Goal: Task Accomplishment & Management: Complete application form

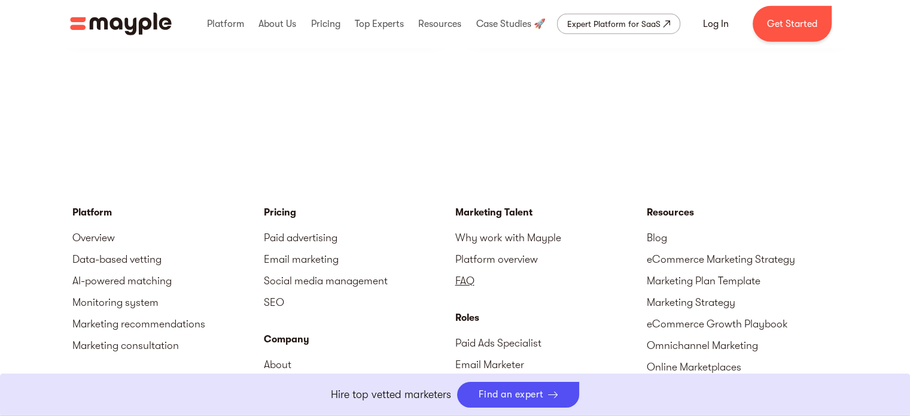
scroll to position [3445, 0]
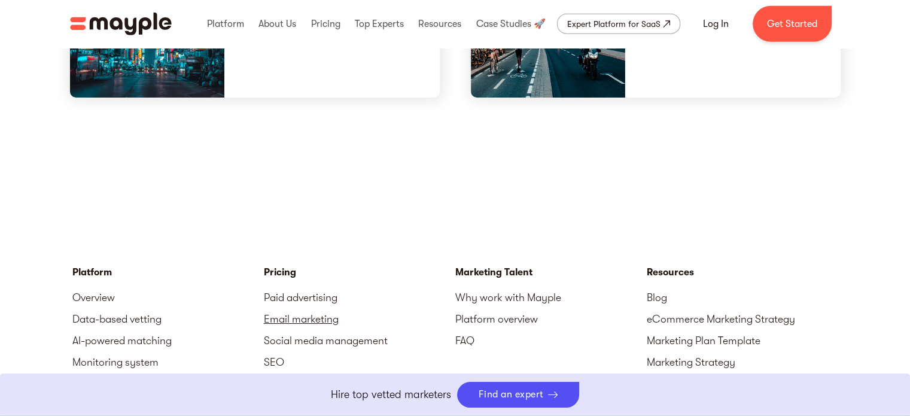
click at [283, 308] on link "Email marketing" at bounding box center [360, 319] width 192 height 22
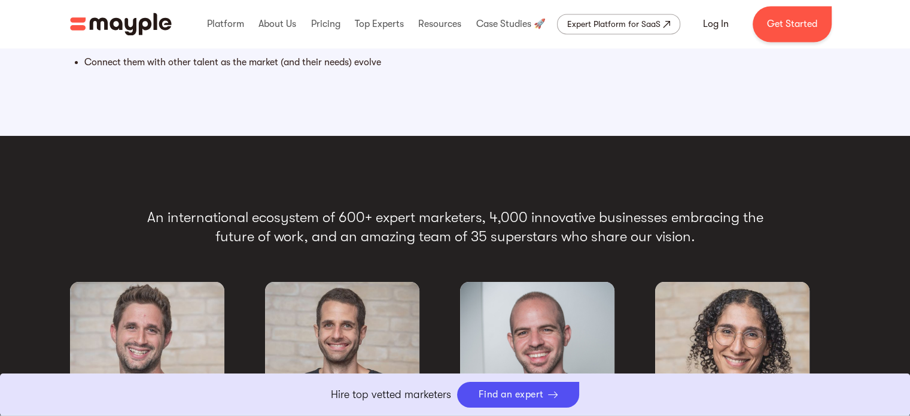
scroll to position [1905, 0]
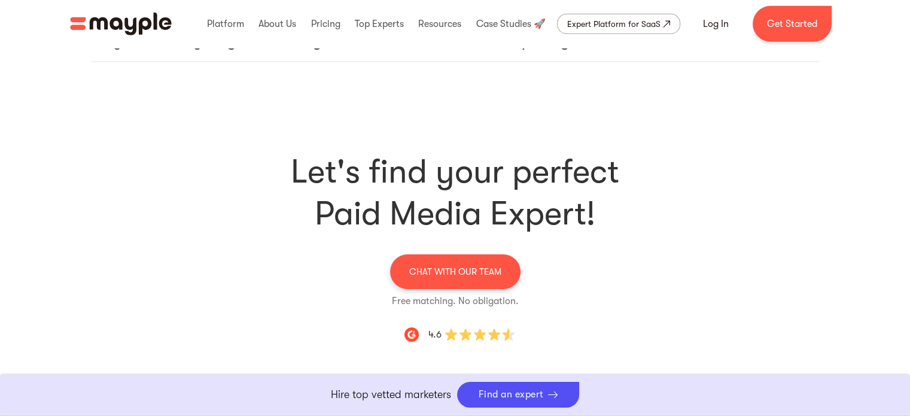
scroll to position [3650, 0]
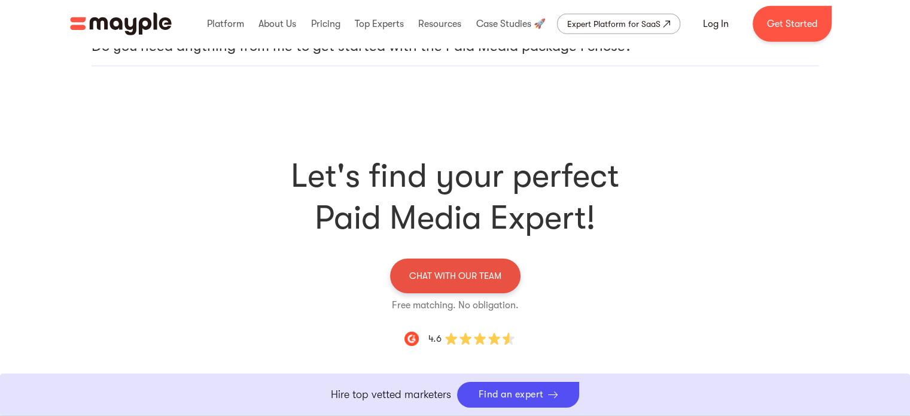
click at [490, 268] on p "CHAT WITH OUR TEAM" at bounding box center [455, 276] width 92 height 16
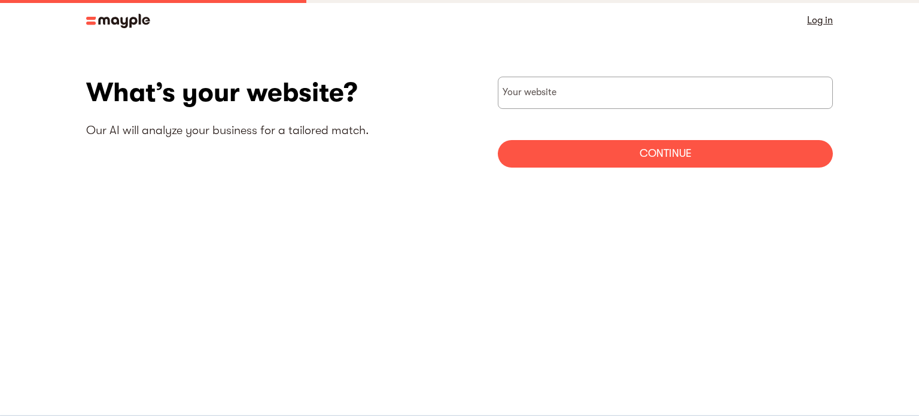
click at [330, 143] on div "What’s your website? Our AI will analyze your business for a tailored match." at bounding box center [272, 115] width 373 height 76
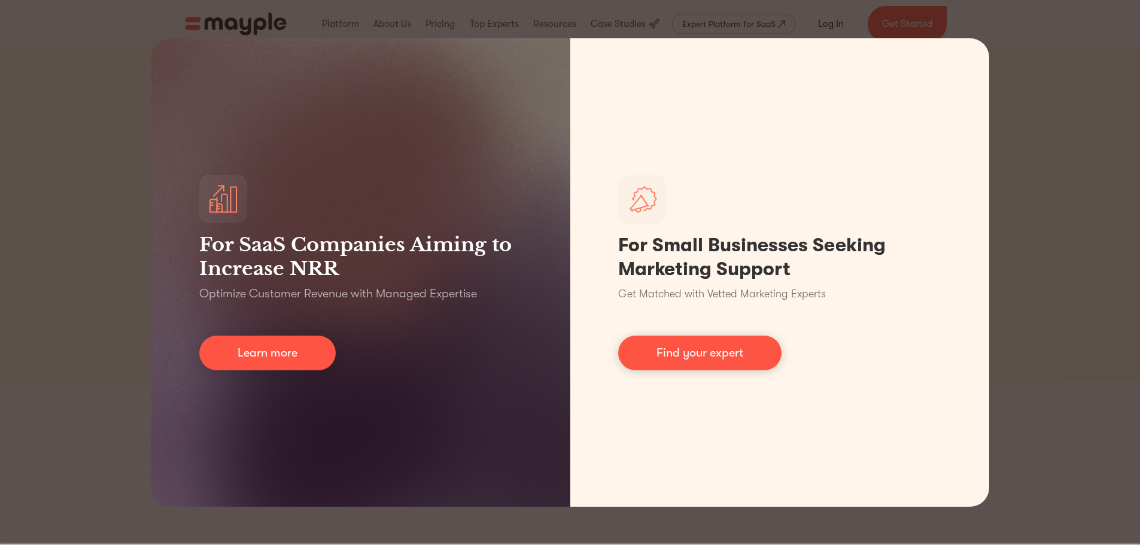
click at [1066, 122] on div "For SaaS Companies Aiming to Increase NRR Optimize Customer Revenue with Manage…" at bounding box center [570, 272] width 1140 height 545
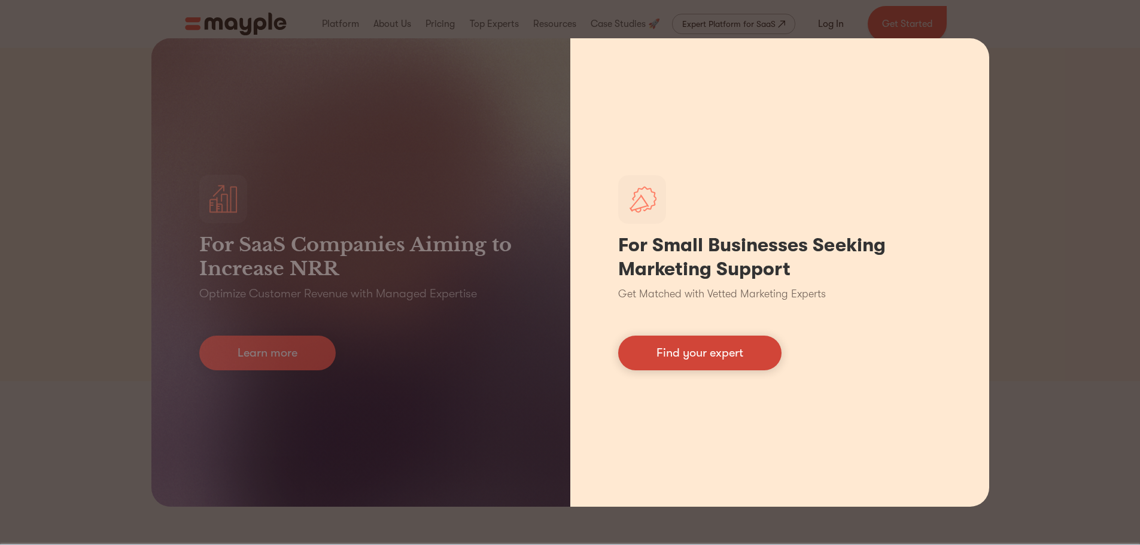
click at [716, 362] on link "Find your expert" at bounding box center [699, 353] width 163 height 35
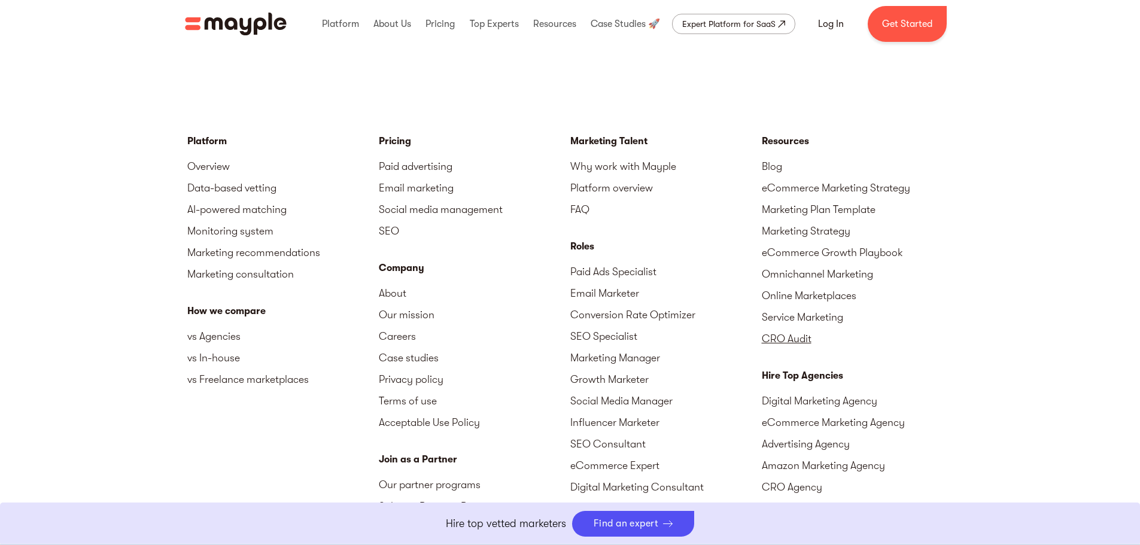
scroll to position [5250, 0]
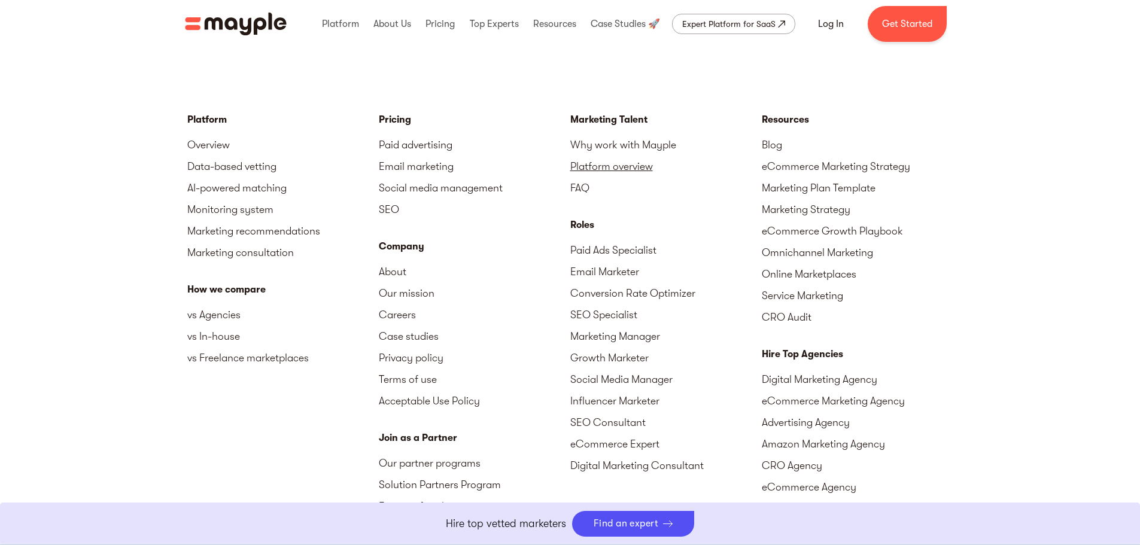
click at [645, 164] on link "Platform overview" at bounding box center [666, 167] width 192 height 22
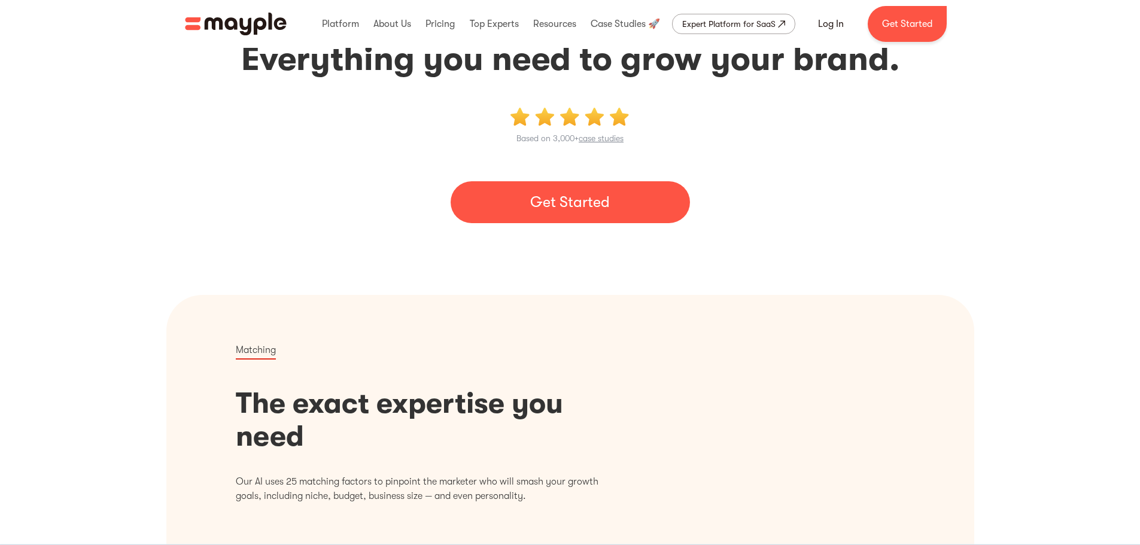
scroll to position [60, 0]
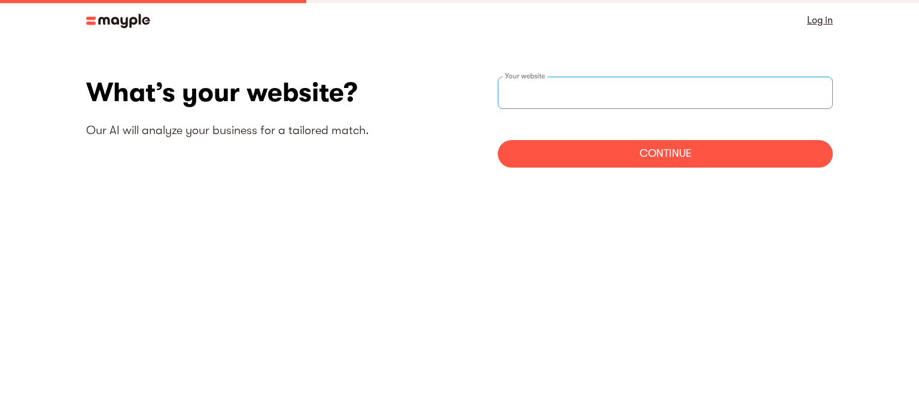
click at [573, 94] on input "websiteStep" at bounding box center [665, 93] width 335 height 32
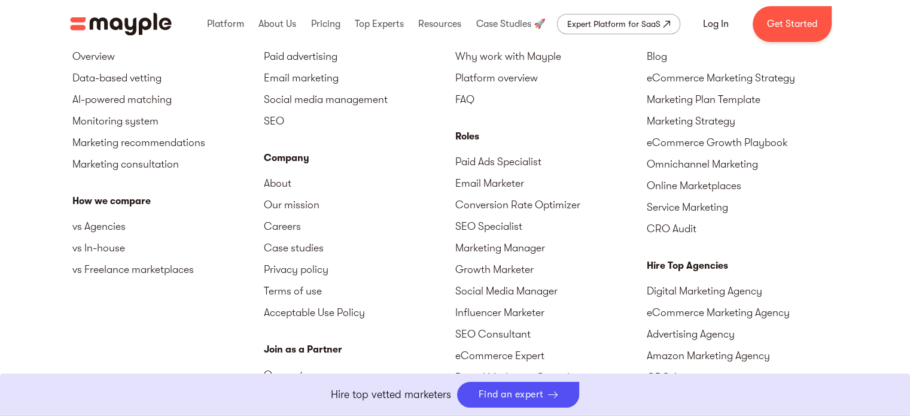
scroll to position [5233, 0]
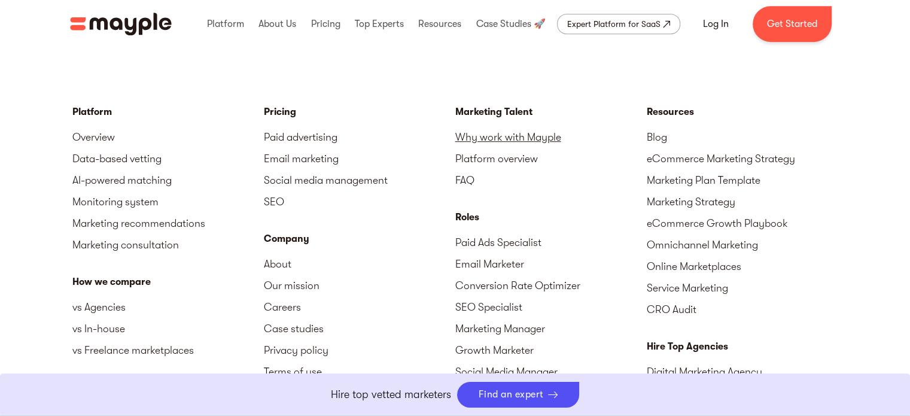
click at [526, 136] on link "Why work with Mayple" at bounding box center [551, 137] width 192 height 22
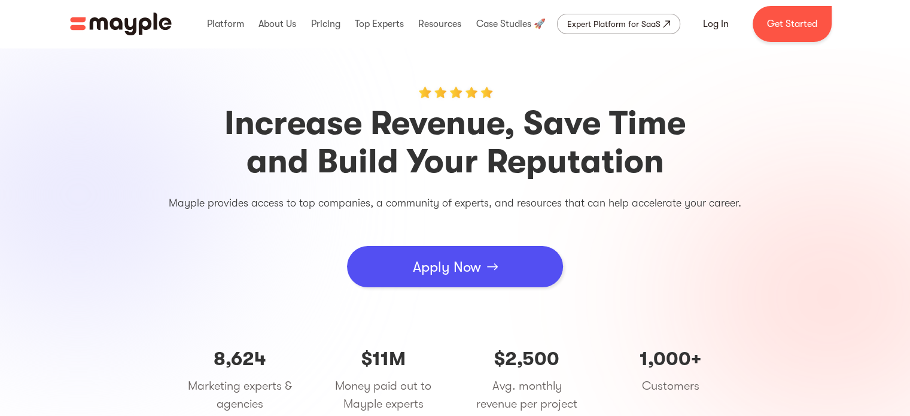
scroll to position [60, 0]
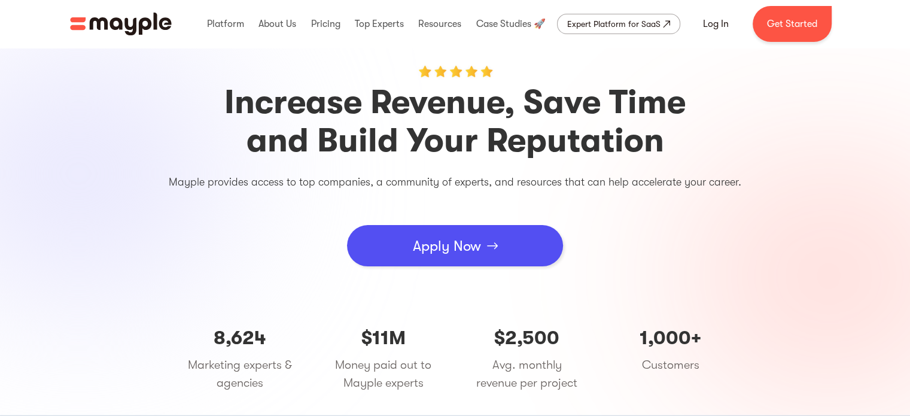
click at [475, 248] on div "Apply Now" at bounding box center [447, 246] width 68 height 36
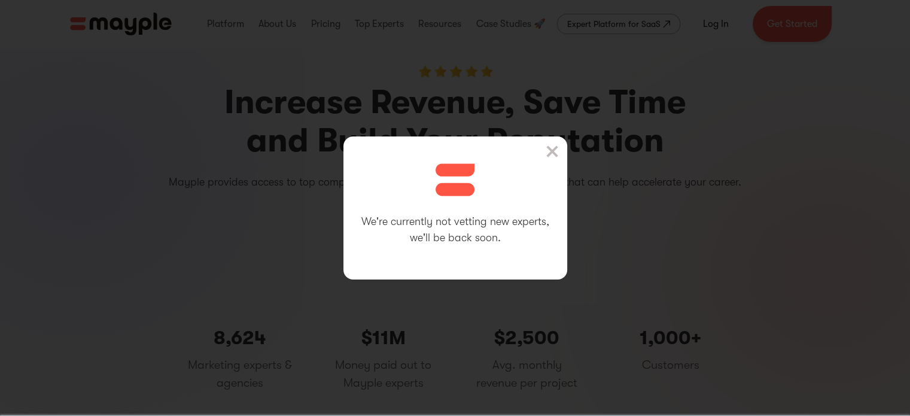
click at [558, 150] on img at bounding box center [552, 151] width 12 height 12
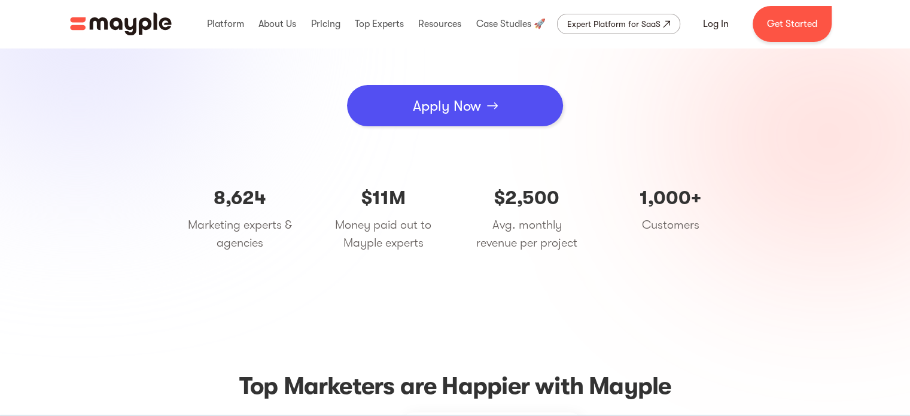
scroll to position [180, 0]
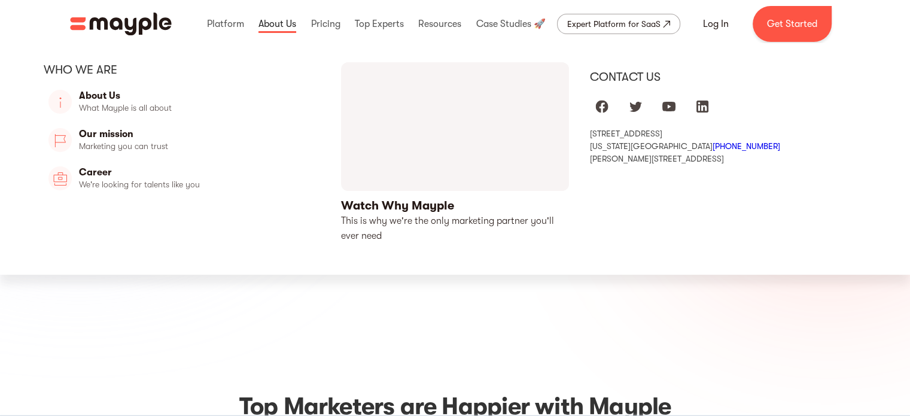
click at [283, 32] on link at bounding box center [278, 24] width 44 height 38
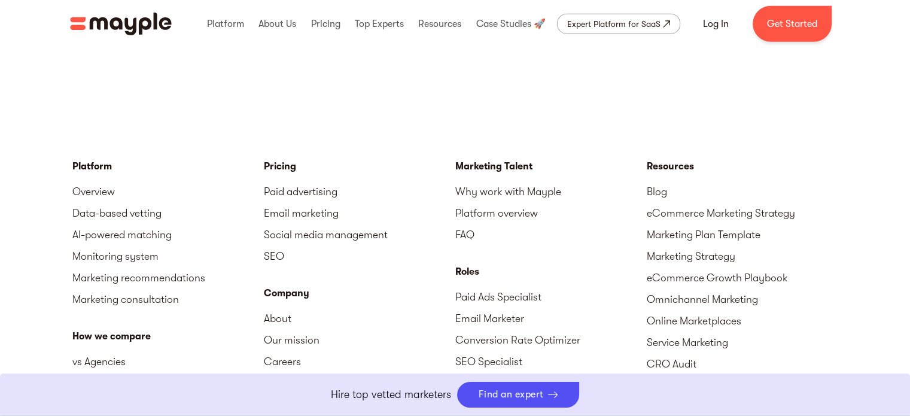
scroll to position [3531, 0]
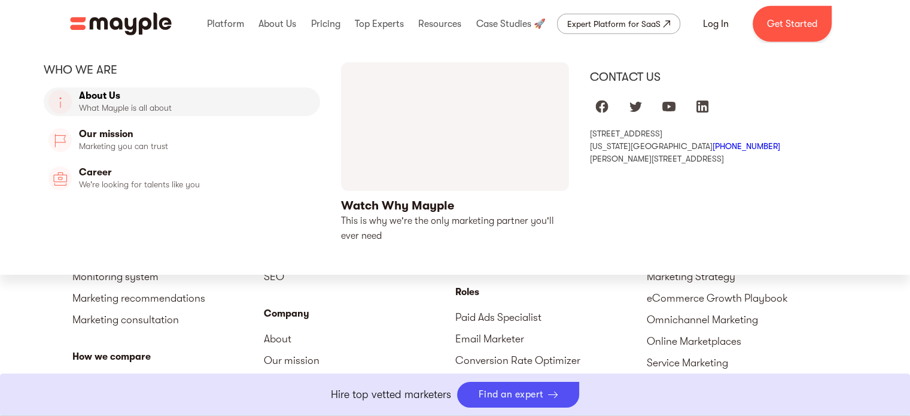
click at [126, 111] on link "About Us" at bounding box center [182, 101] width 277 height 29
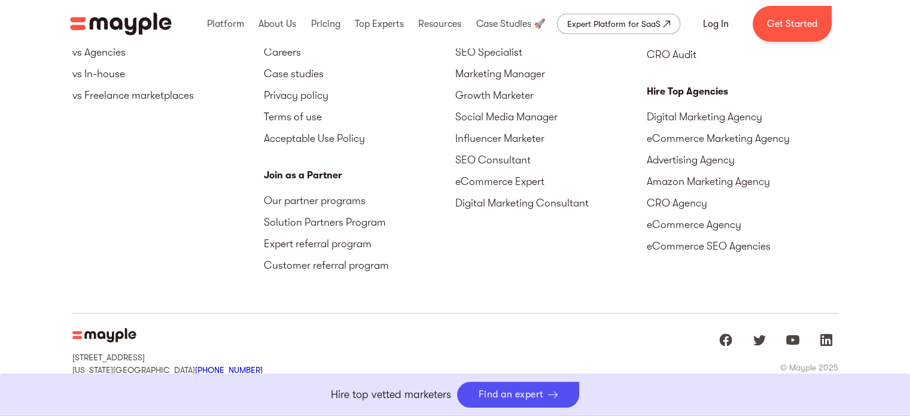
scroll to position [3864, 0]
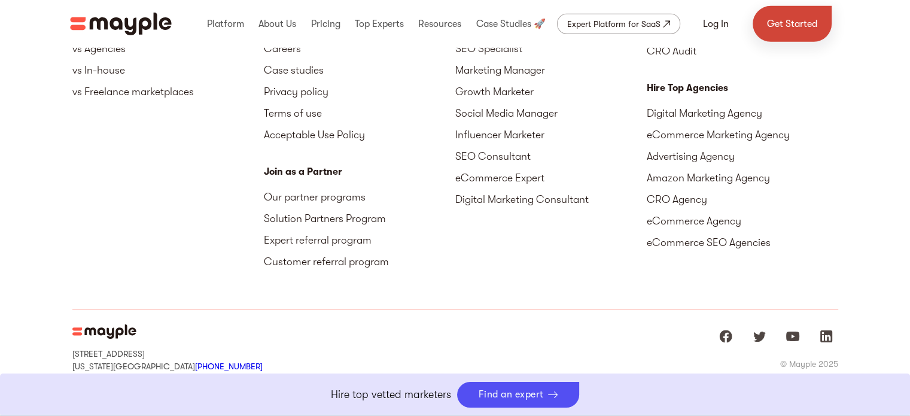
click at [805, 25] on link "Get Started" at bounding box center [792, 24] width 79 height 36
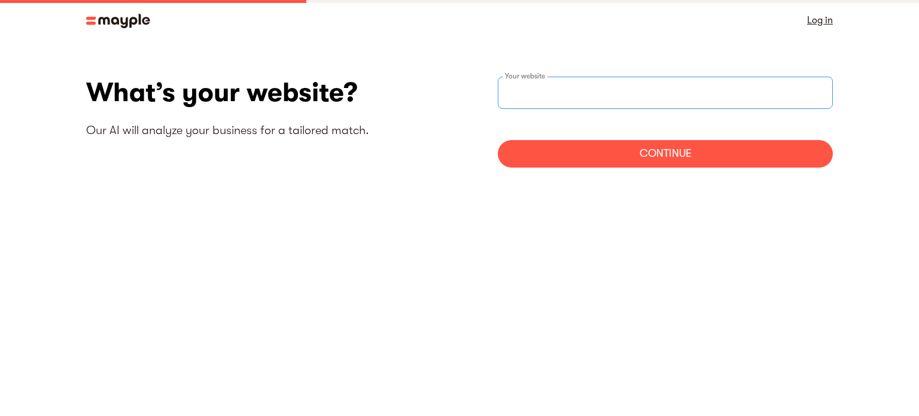
click at [619, 88] on input "websiteStep" at bounding box center [665, 93] width 335 height 32
click at [548, 95] on input "websiteStep" at bounding box center [665, 93] width 335 height 32
click at [707, 98] on input "websiteStep" at bounding box center [665, 93] width 335 height 32
paste input "[URL][DOMAIN_NAME]"
type input "[URL][DOMAIN_NAME]"
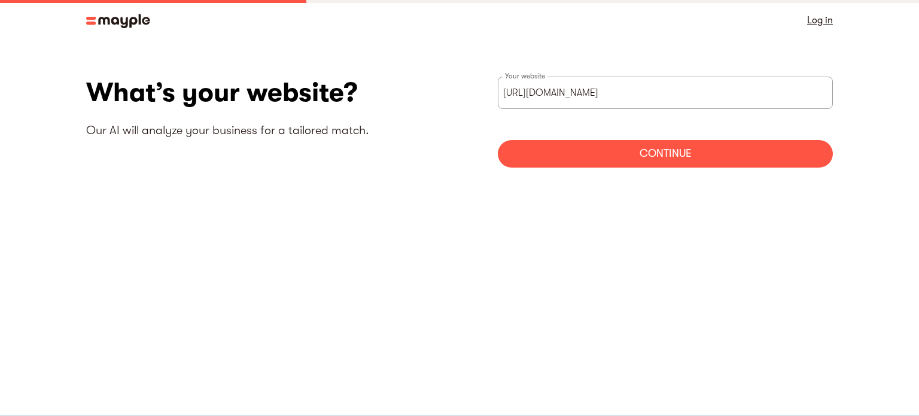
click at [572, 151] on div "Continue" at bounding box center [665, 154] width 335 height 28
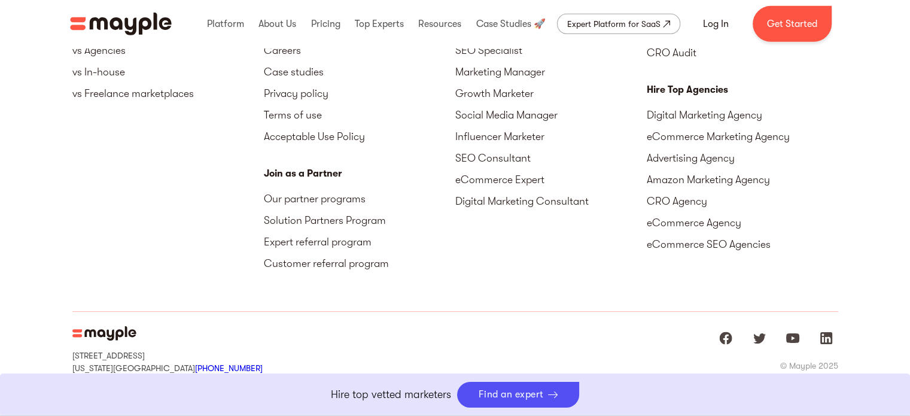
scroll to position [3864, 0]
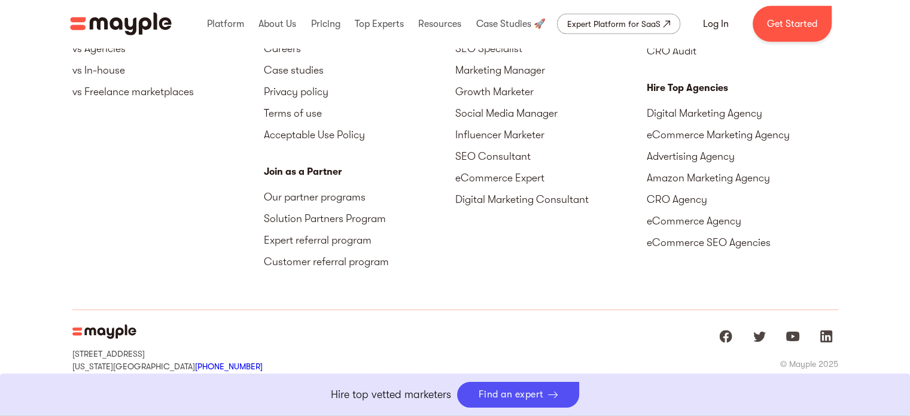
click at [203, 361] on link "+1 929-335-6572" at bounding box center [229, 366] width 68 height 10
click at [795, 358] on div "© Mayple 2025" at bounding box center [809, 364] width 58 height 12
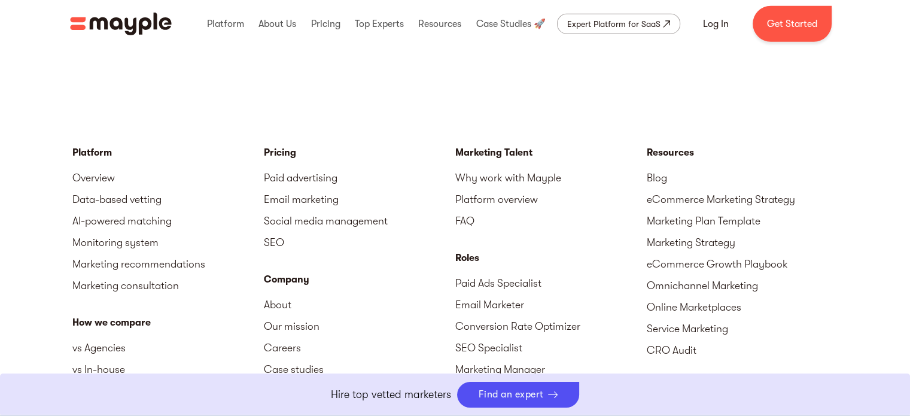
scroll to position [3505, 0]
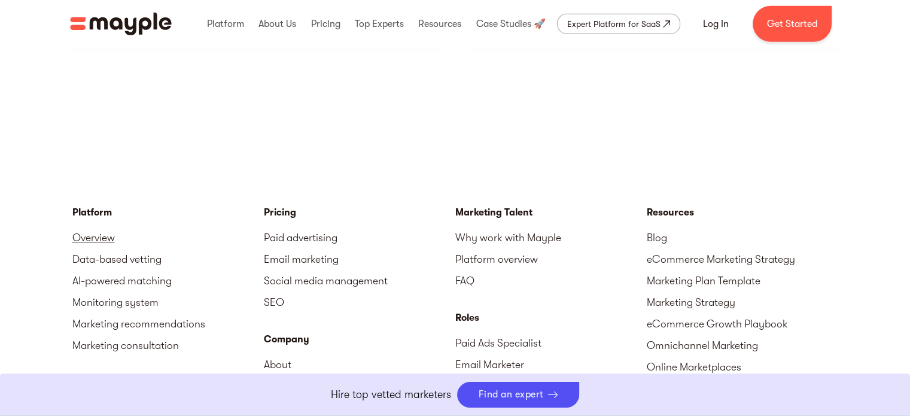
click at [91, 227] on link "Overview" at bounding box center [168, 238] width 192 height 22
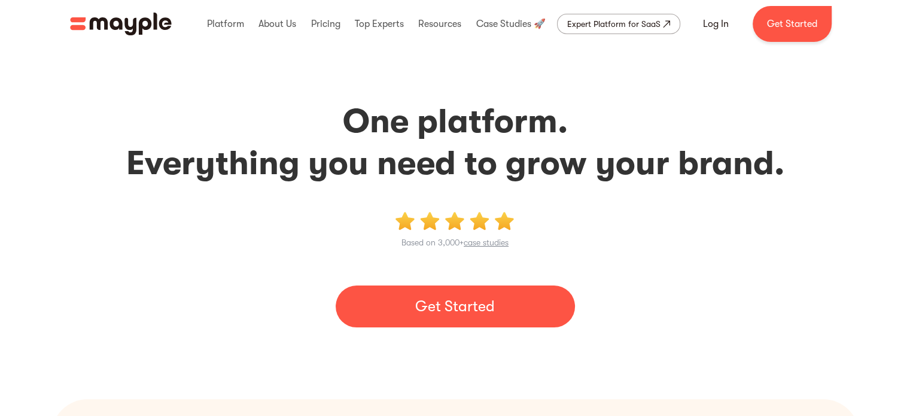
scroll to position [60, 0]
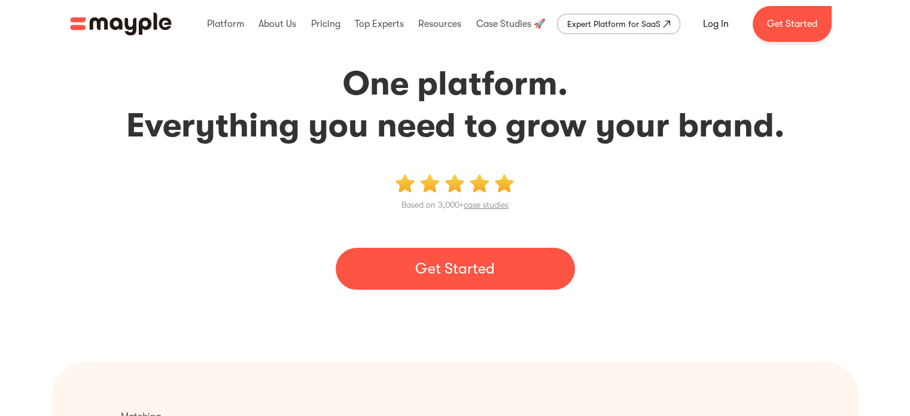
click at [473, 262] on link "Get Started" at bounding box center [455, 269] width 239 height 42
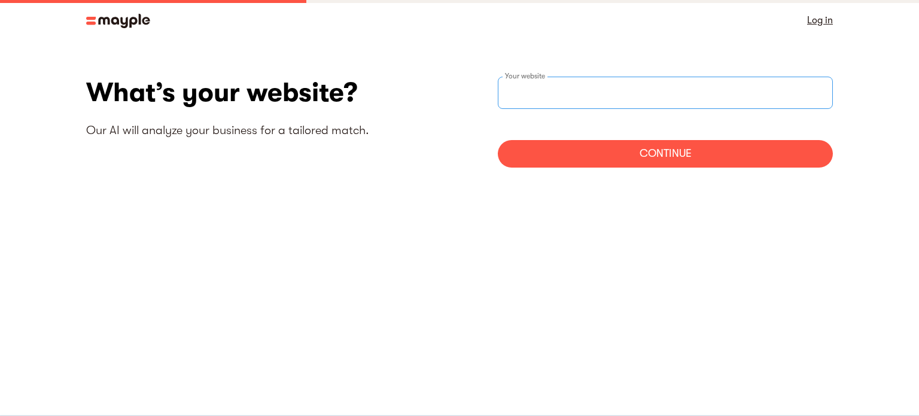
click at [776, 89] on input "websiteStep" at bounding box center [665, 93] width 335 height 32
type input "[URL][DOMAIN_NAME]"
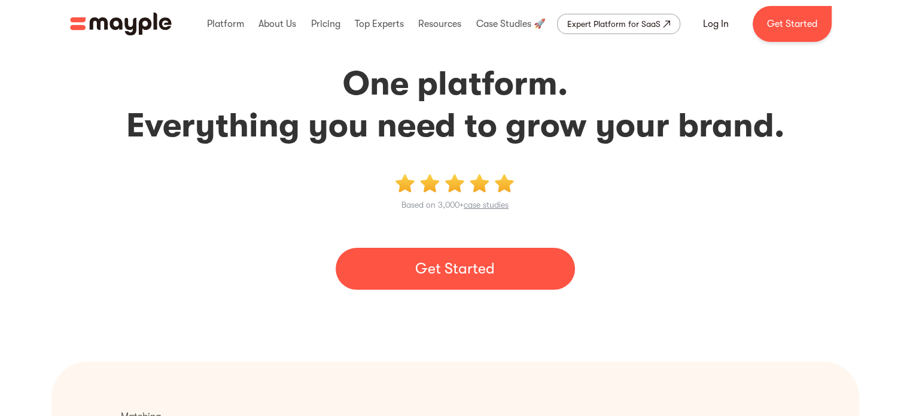
scroll to position [60, 0]
